Goal: Navigation & Orientation: Find specific page/section

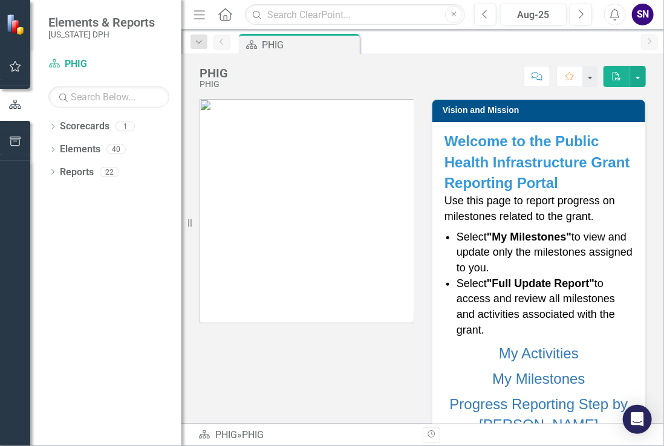
click at [645, 16] on div "SN" at bounding box center [643, 15] width 22 height 22
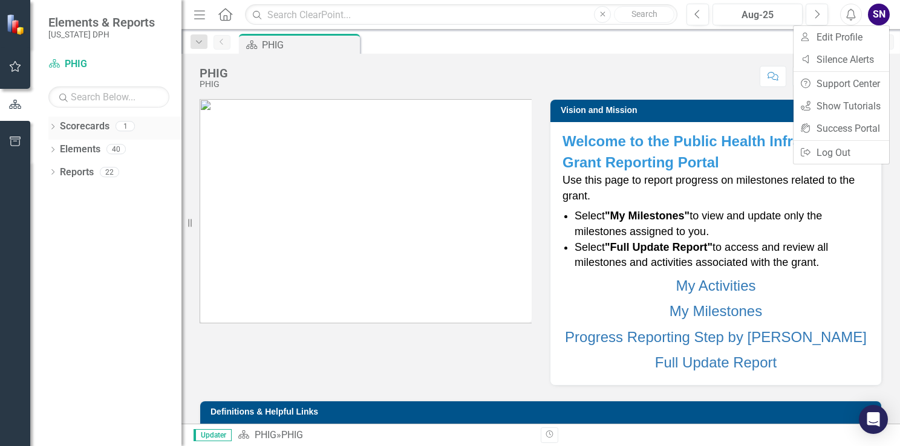
click at [51, 126] on icon "Dropdown" at bounding box center [52, 128] width 8 height 7
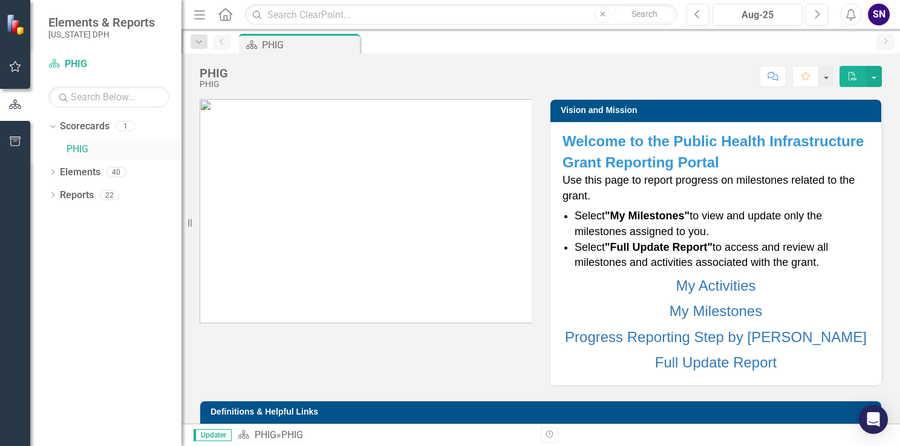
click at [80, 148] on link "PHIG" at bounding box center [124, 150] width 115 height 14
click at [201, 13] on icon "button" at bounding box center [199, 14] width 11 height 8
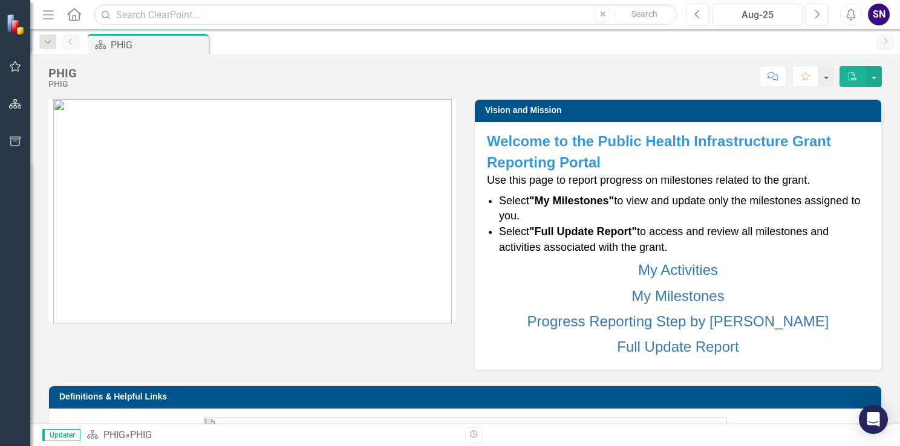
click at [46, 13] on icon "button" at bounding box center [48, 14] width 11 height 8
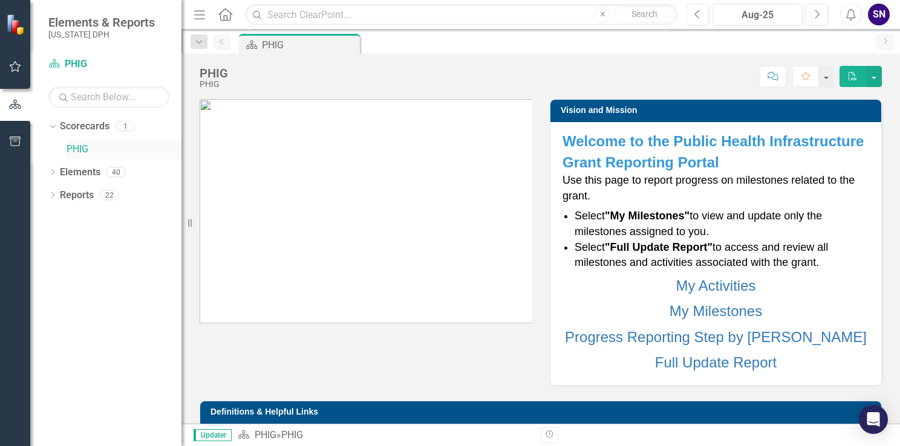
click at [80, 151] on link "PHIG" at bounding box center [124, 150] width 115 height 14
click at [52, 194] on icon "Dropdown" at bounding box center [52, 196] width 8 height 7
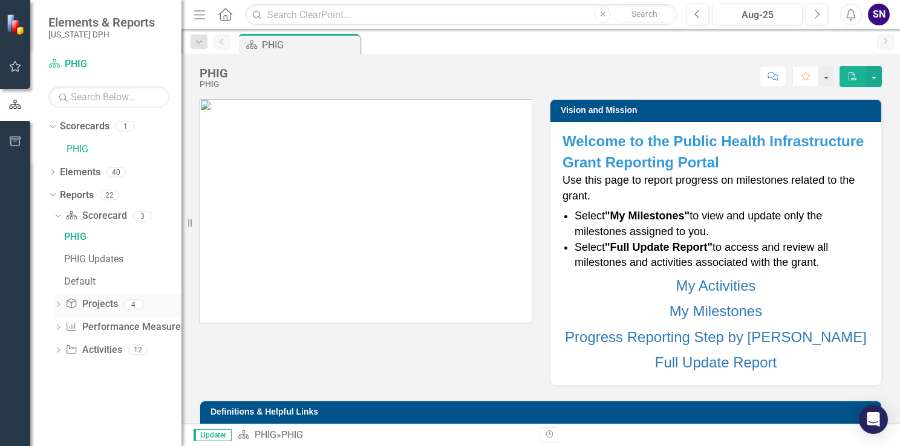
click at [90, 305] on link "Project Projects" at bounding box center [91, 305] width 52 height 14
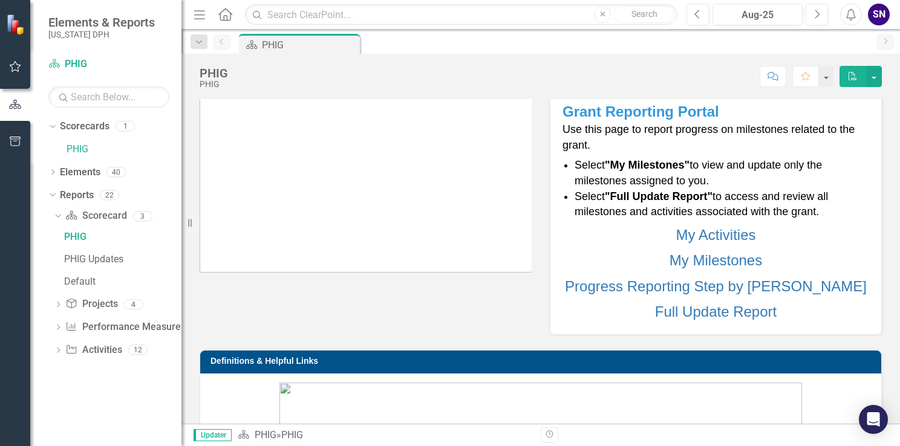
scroll to position [52, 0]
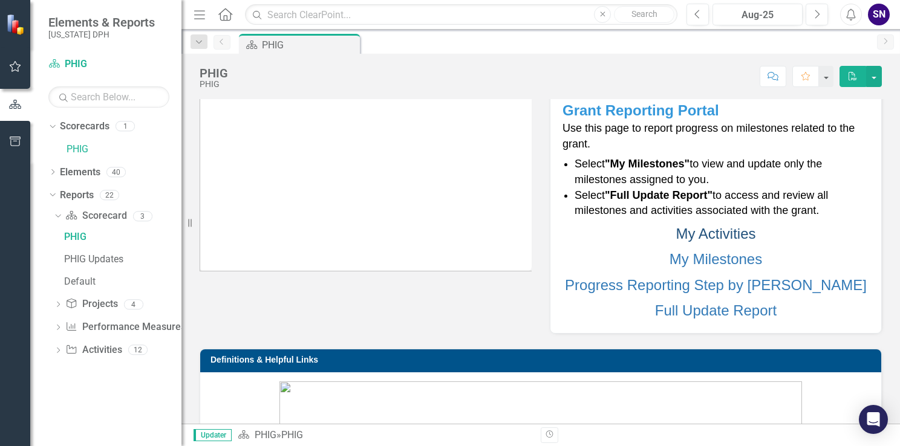
click at [664, 232] on link "My Activities" at bounding box center [716, 234] width 80 height 16
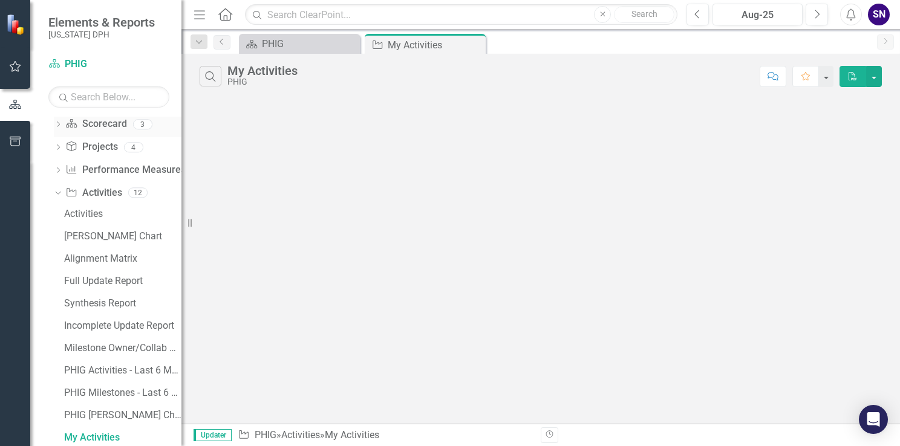
click at [106, 125] on link "Scorecard Scorecard" at bounding box center [95, 124] width 61 height 14
click at [57, 123] on icon "Dropdown" at bounding box center [58, 125] width 8 height 7
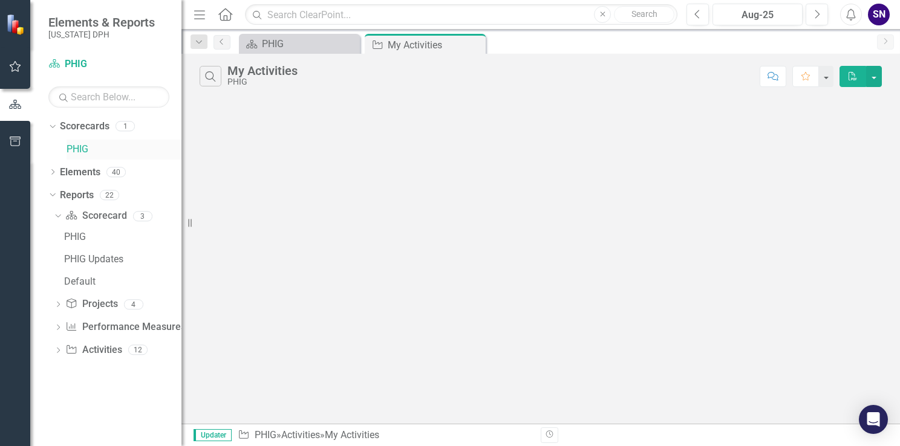
click at [79, 144] on link "PHIG" at bounding box center [124, 150] width 115 height 14
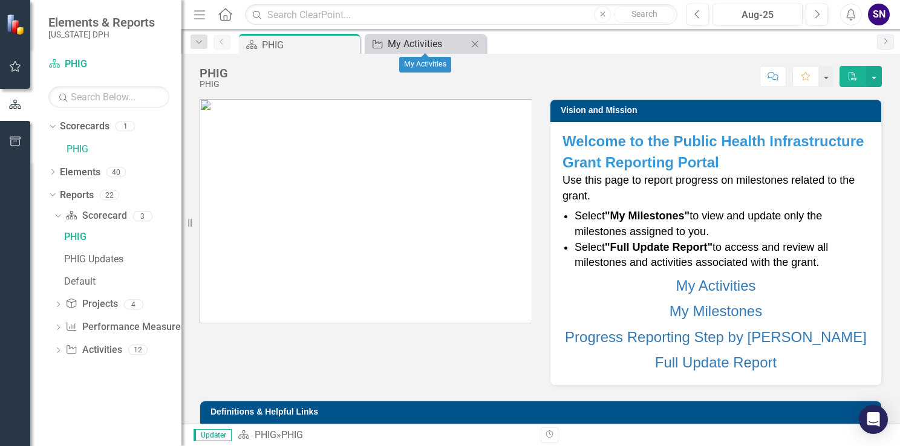
click at [416, 44] on div "My Activities" at bounding box center [428, 43] width 80 height 15
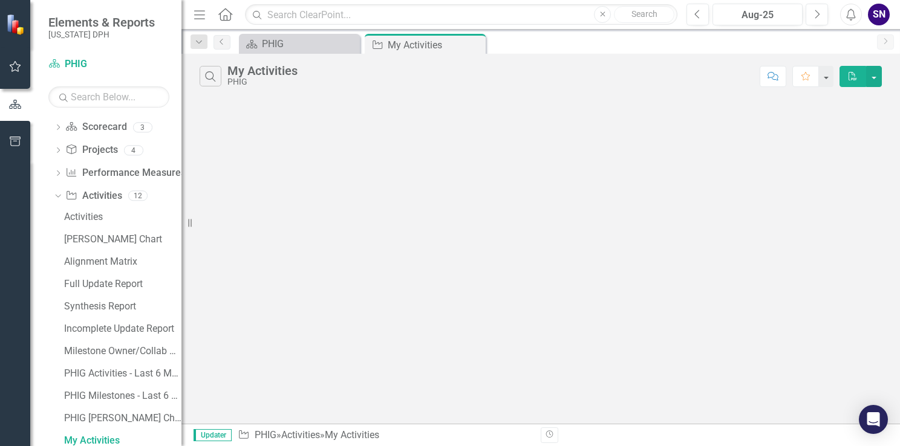
scroll to position [92, 0]
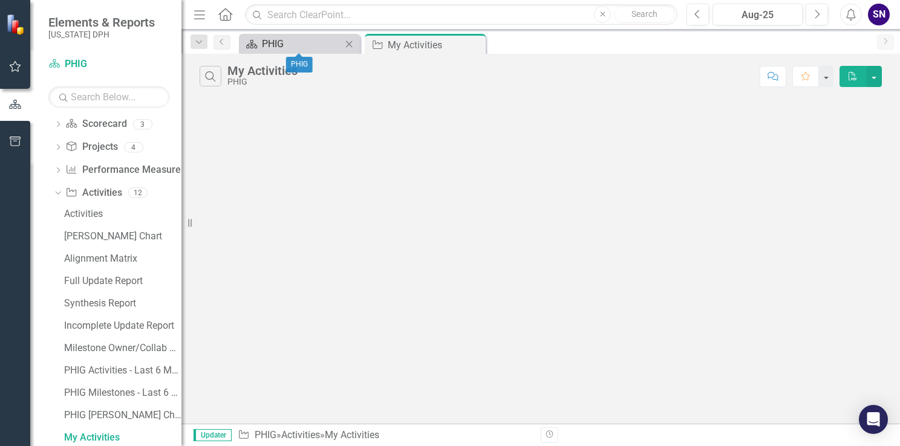
click at [310, 40] on div "PHIG" at bounding box center [302, 43] width 80 height 15
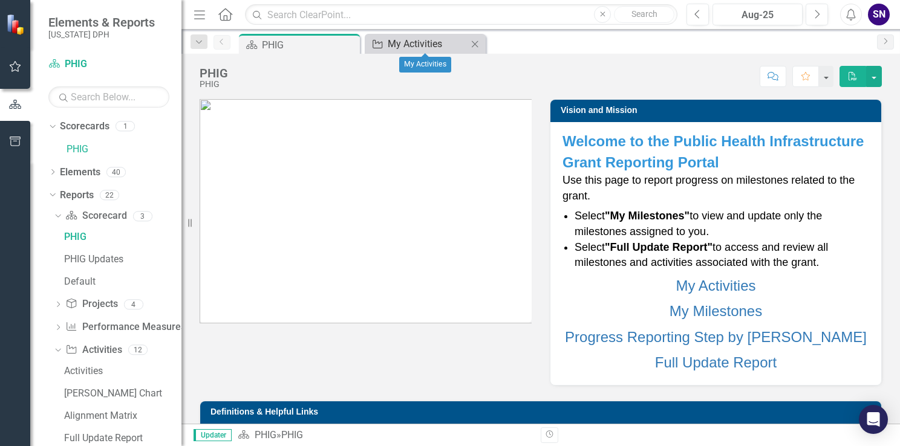
click at [420, 40] on div "My Activities" at bounding box center [428, 43] width 80 height 15
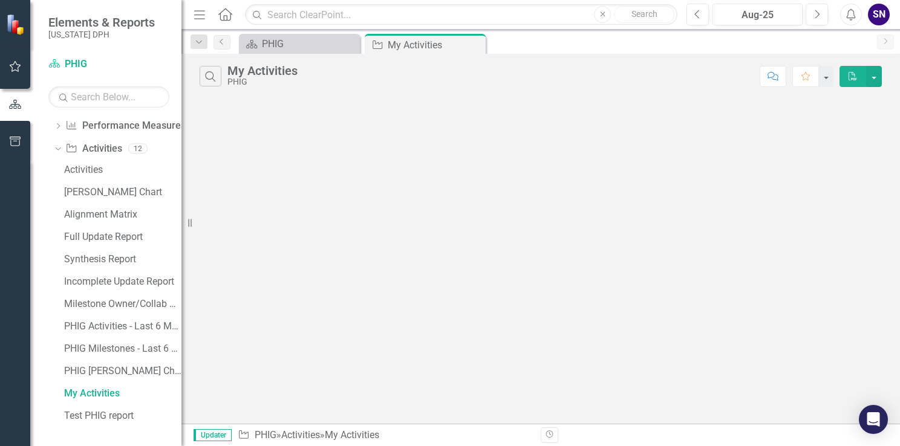
scroll to position [92, 0]
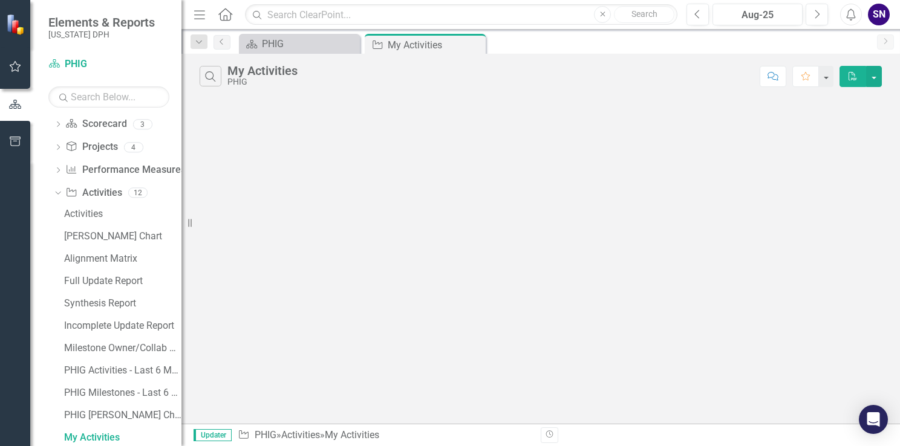
click at [305, 54] on div "Search My Activities PHIG Comment Favorite PDF" at bounding box center [540, 73] width 719 height 39
click at [301, 50] on div "PHIG" at bounding box center [302, 43] width 80 height 15
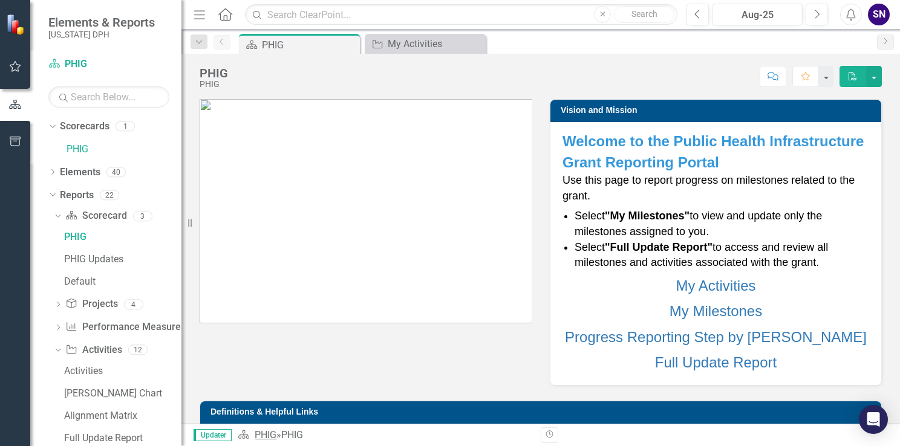
click at [268, 436] on link "PHIG" at bounding box center [266, 434] width 22 height 11
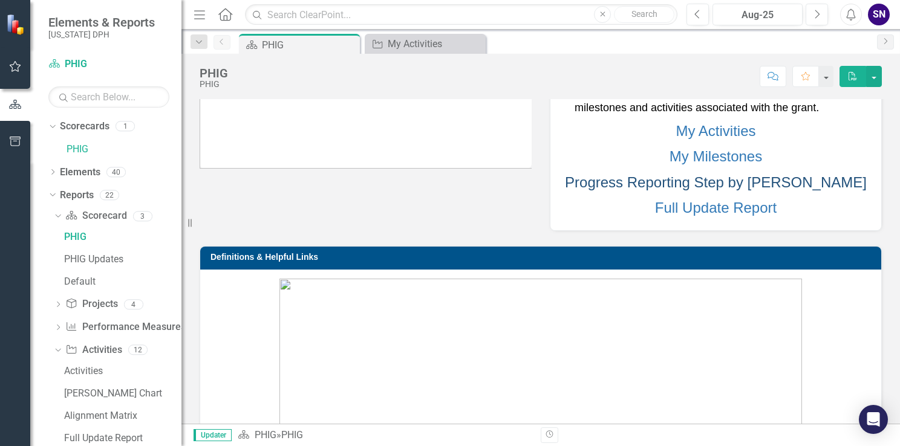
click at [664, 177] on link "Progress Reporting Step by [PERSON_NAME]" at bounding box center [716, 182] width 302 height 16
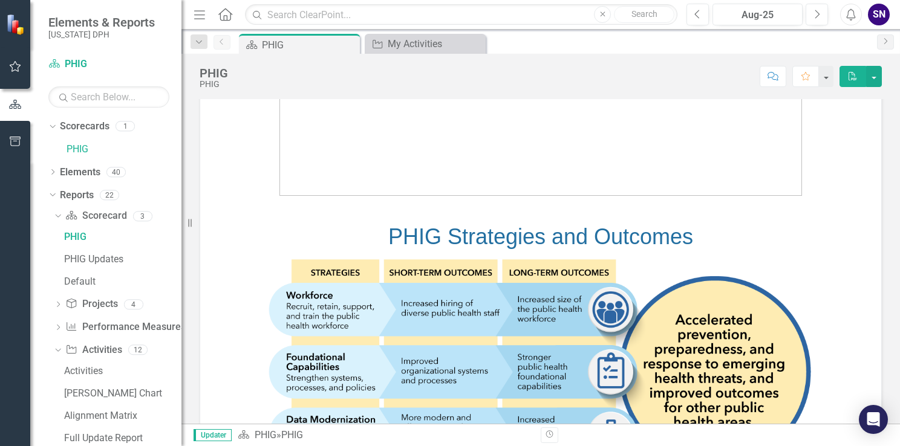
scroll to position [571, 0]
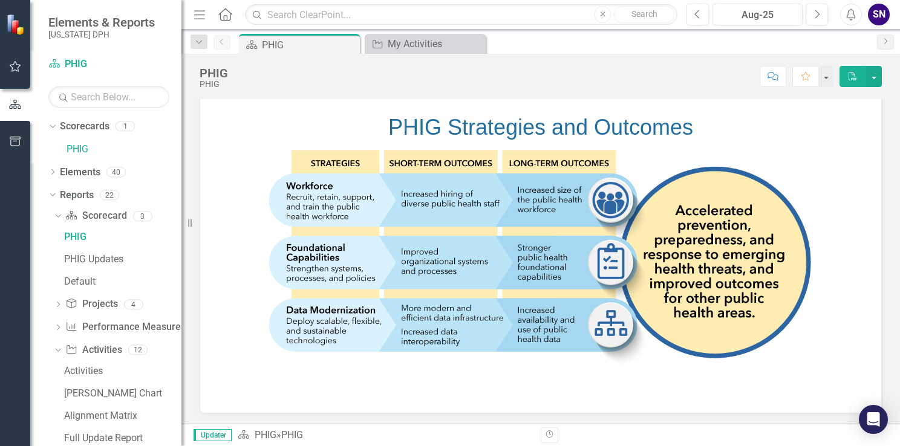
click at [599, 19] on button "Close" at bounding box center [602, 14] width 17 height 17
